Goal: Check status: Check status

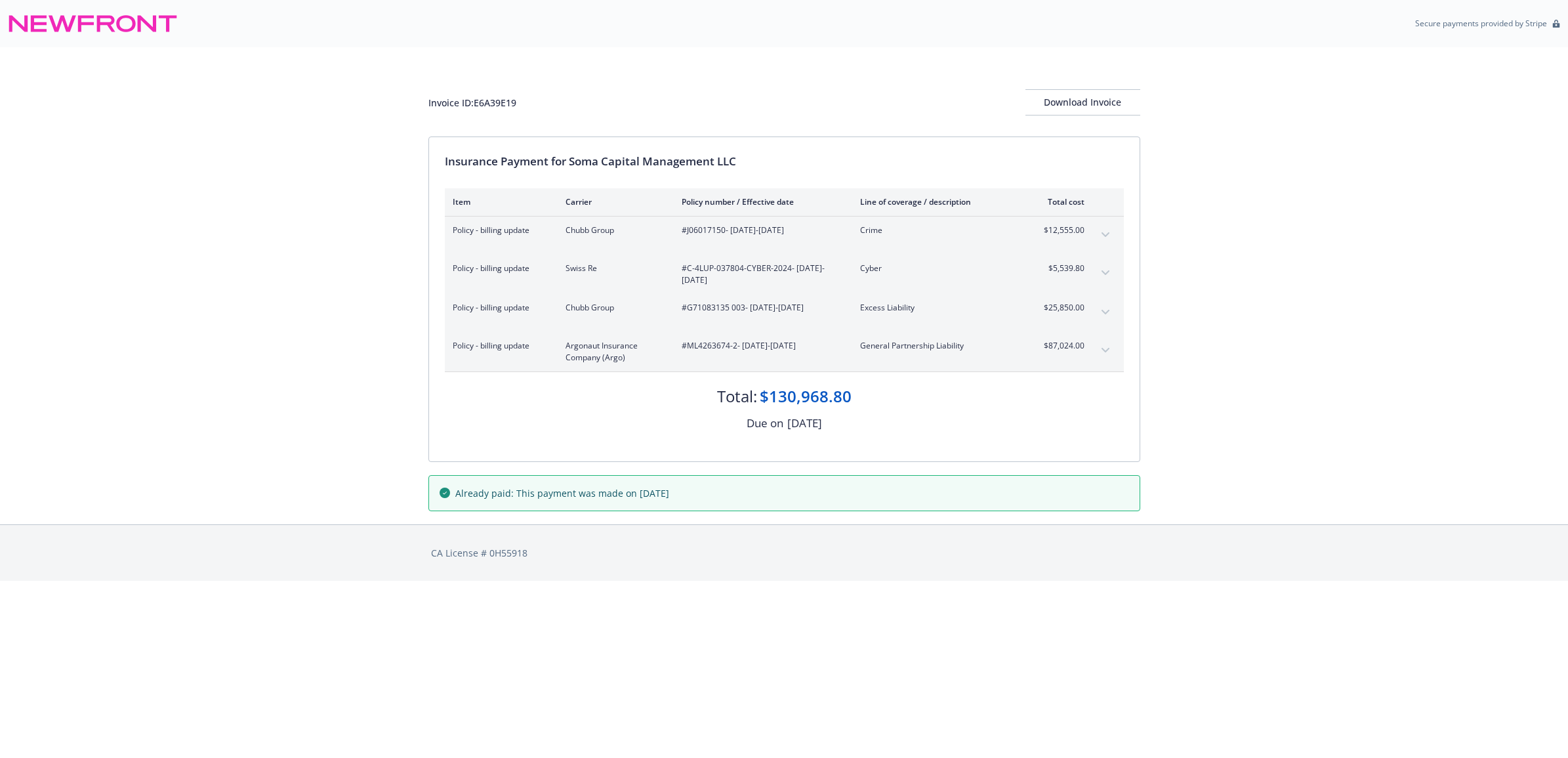
click at [1107, 348] on icon "expand content" at bounding box center [1106, 350] width 8 height 5
